Goal: Task Accomplishment & Management: Manage account settings

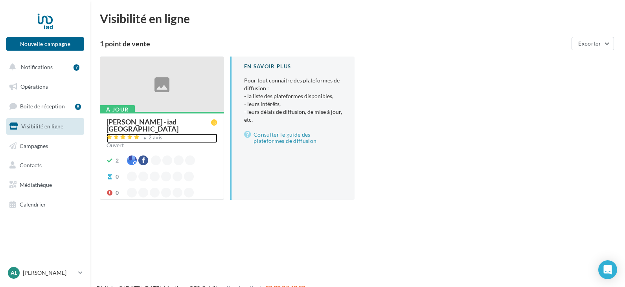
click at [179, 134] on div "2 avis" at bounding box center [162, 138] width 111 height 9
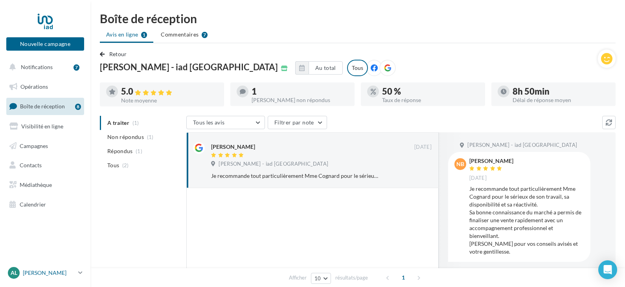
click at [51, 272] on p "[PERSON_NAME]" at bounding box center [49, 273] width 52 height 8
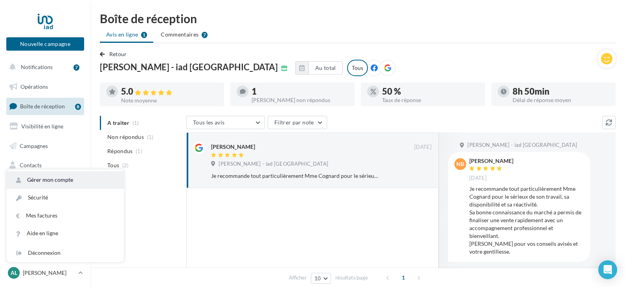
click at [64, 181] on link "Gérer mon compte" at bounding box center [65, 180] width 117 height 18
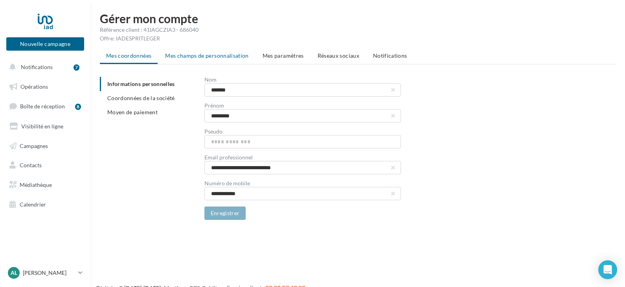
click at [214, 61] on li "Mes champs de personnalisation" at bounding box center [207, 56] width 96 height 14
